Goal: Task Accomplishment & Management: Use online tool/utility

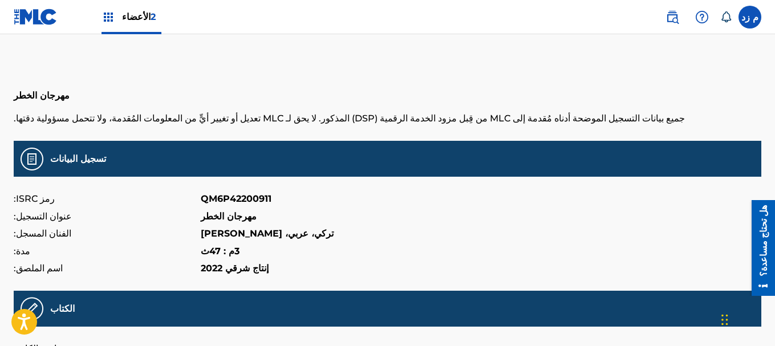
scroll to position [57, 0]
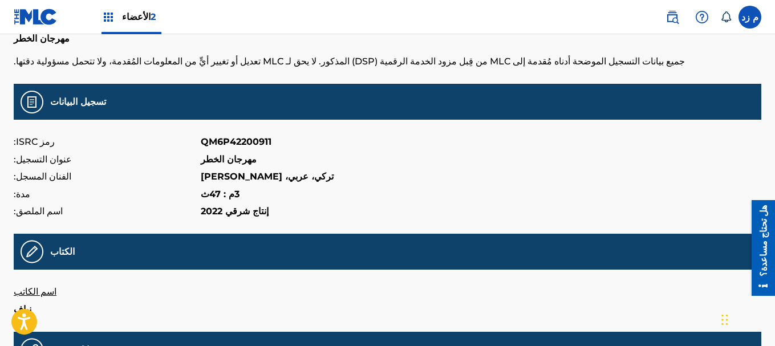
click at [40, 19] on img at bounding box center [36, 17] width 44 height 17
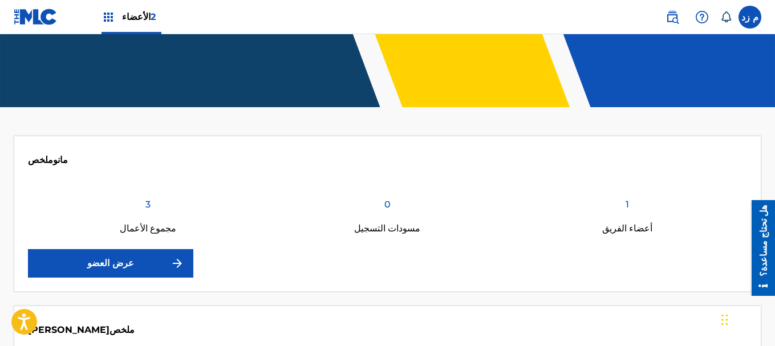
scroll to position [171, 0]
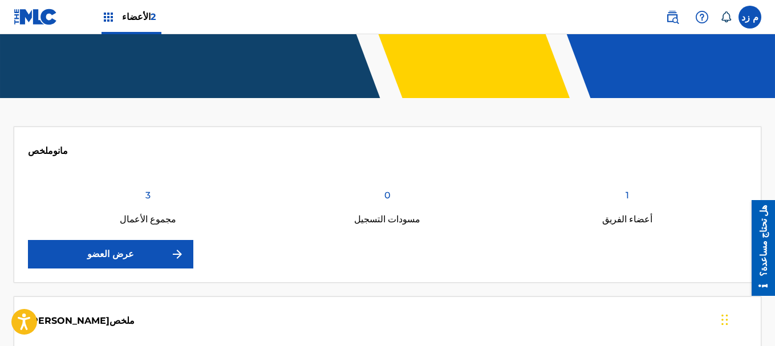
click at [113, 254] on font "عرض العضو" at bounding box center [110, 254] width 47 height 11
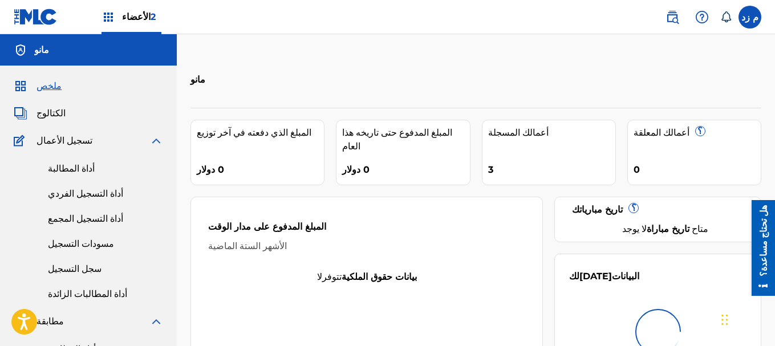
scroll to position [57, 0]
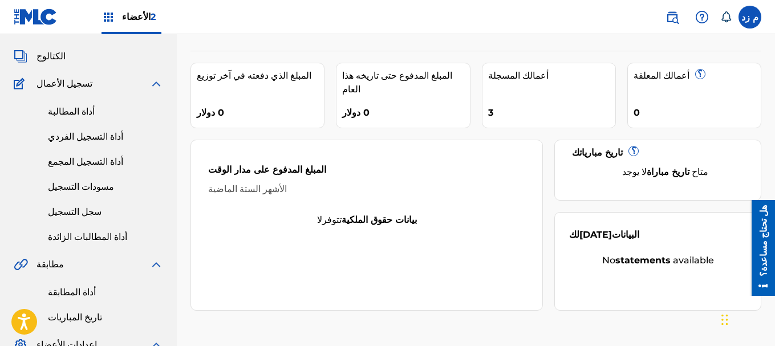
click at [75, 293] on font "أداة المطابقة" at bounding box center [72, 292] width 48 height 11
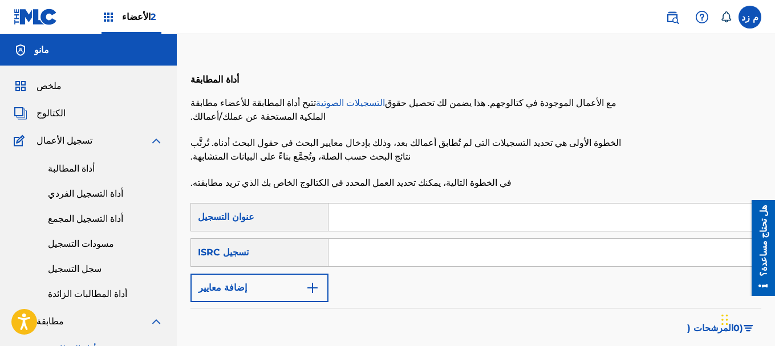
paste input "ING212329054"
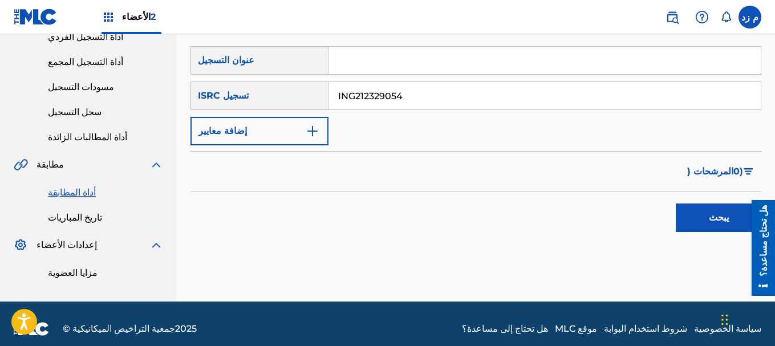
scroll to position [167, 0]
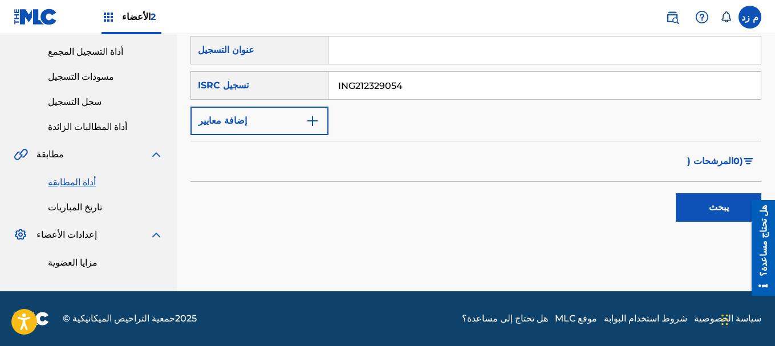
type input "ING212329054"
click at [708, 211] on button "يبحث" at bounding box center [719, 207] width 86 height 29
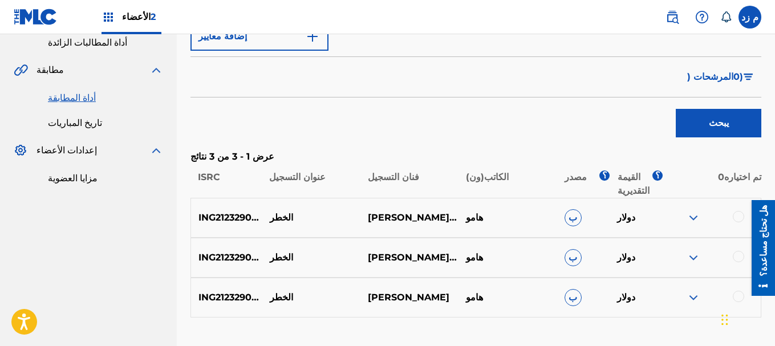
scroll to position [335, 0]
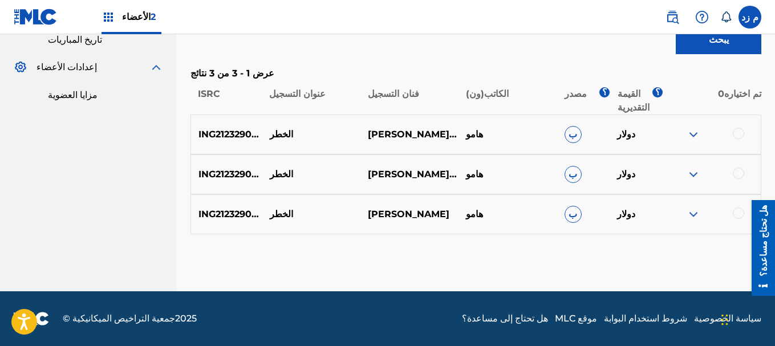
click at [693, 214] on img at bounding box center [694, 215] width 14 height 14
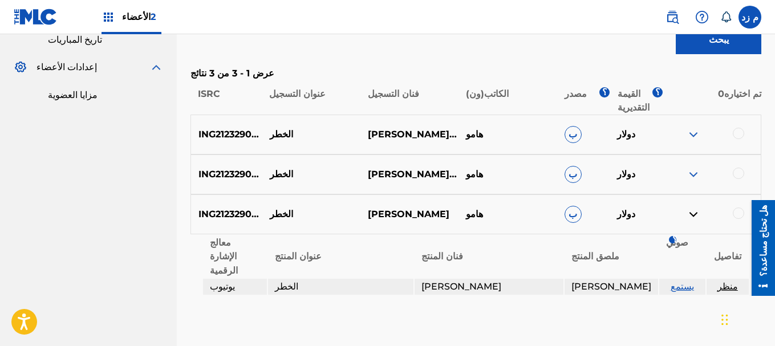
click at [686, 132] on div at bounding box center [712, 135] width 98 height 14
click at [693, 132] on img at bounding box center [694, 135] width 14 height 14
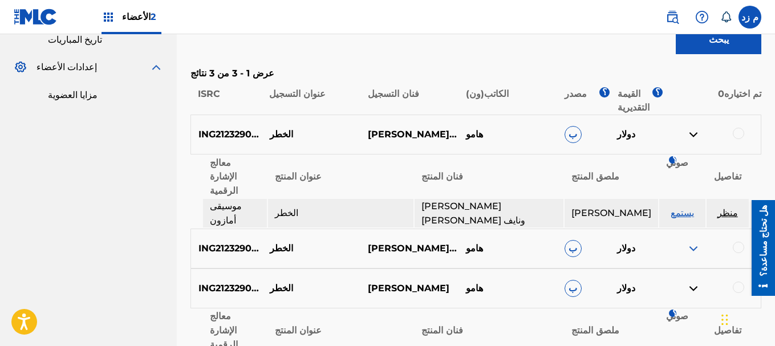
click at [695, 242] on img at bounding box center [694, 249] width 14 height 14
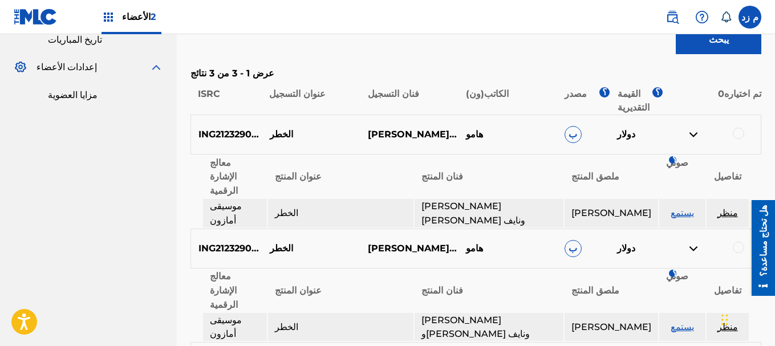
scroll to position [392, 0]
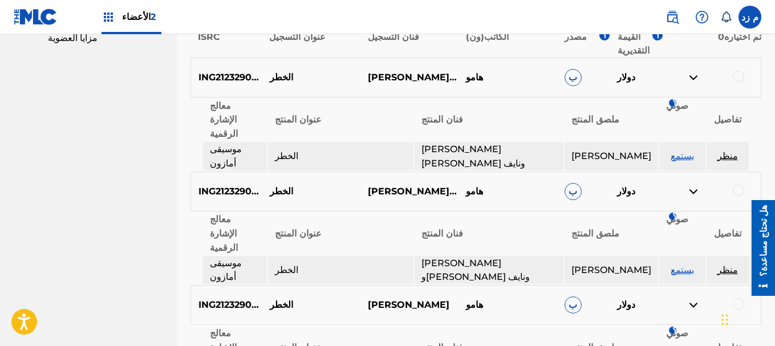
click at [727, 315] on div "أداة الدردشة" at bounding box center [742, 318] width 57 height 55
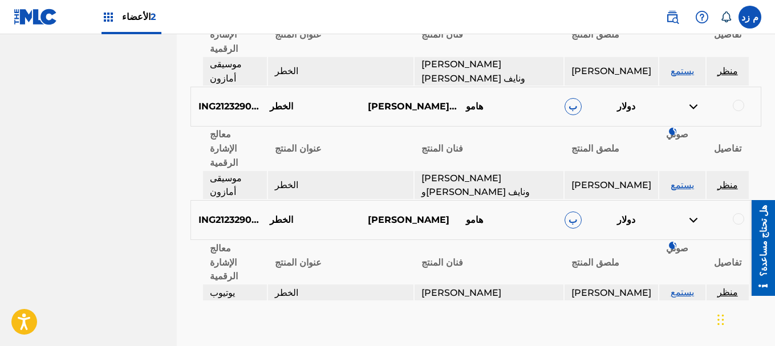
scroll to position [477, 0]
click at [720, 286] on font "منظر" at bounding box center [727, 291] width 21 height 11
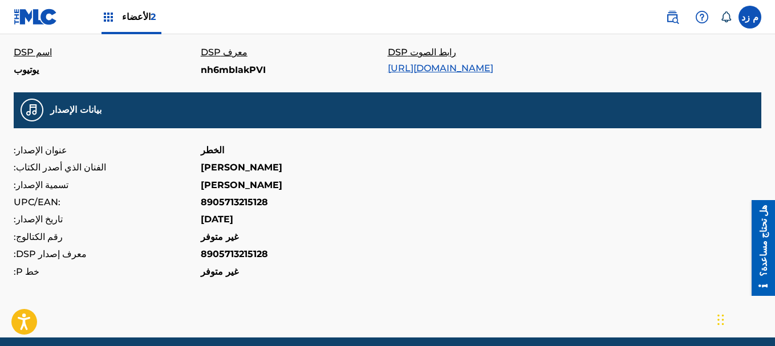
scroll to position [399, 0]
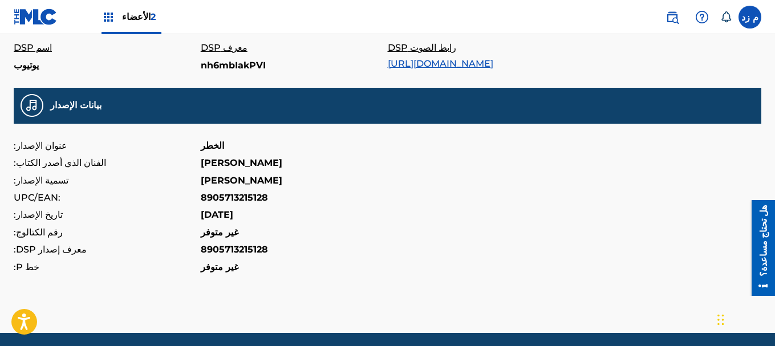
click at [228, 203] on font "8905713215128" at bounding box center [234, 197] width 67 height 11
copy font "8905713215128"
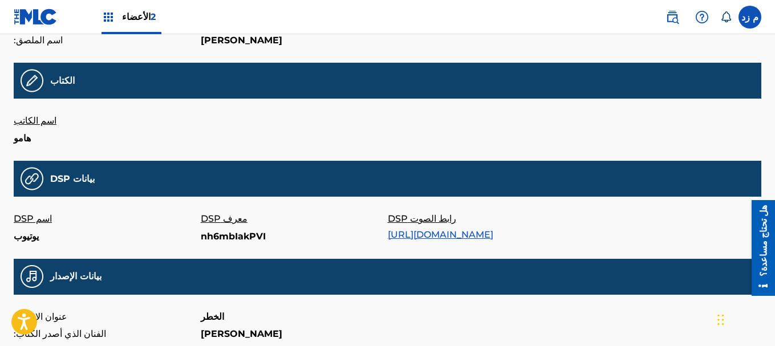
scroll to position [57, 0]
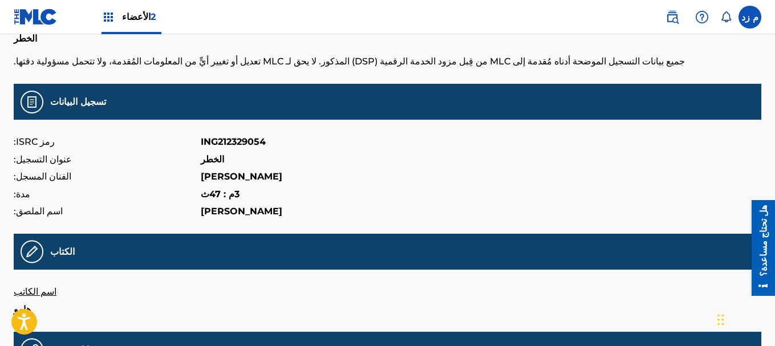
click at [255, 144] on font "ING212329054" at bounding box center [233, 141] width 65 height 11
copy font "ING212329054"
